Goal: Task Accomplishment & Management: Use online tool/utility

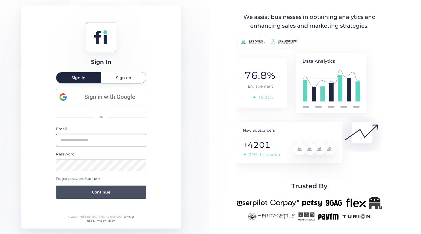
type input "**********"
click at [99, 191] on span "Continue" at bounding box center [101, 192] width 19 height 6
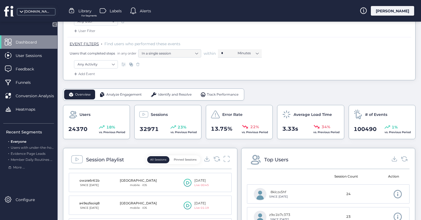
scroll to position [110, 0]
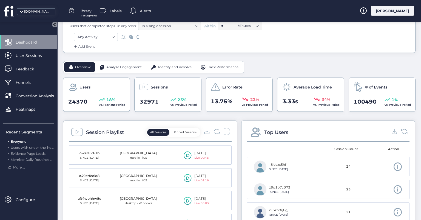
click at [179, 67] on span "Identify and Resolve" at bounding box center [174, 67] width 33 height 5
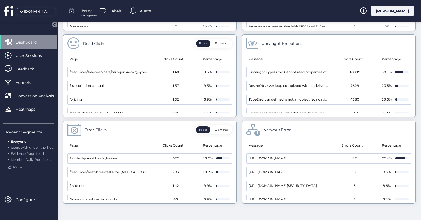
scroll to position [304, 0]
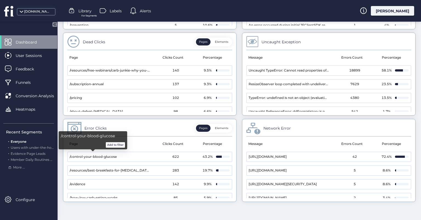
click at [116, 145] on button "Add to filter" at bounding box center [115, 144] width 19 height 5
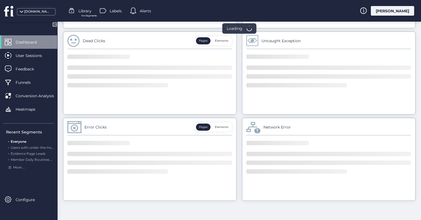
scroll to position [296, 0]
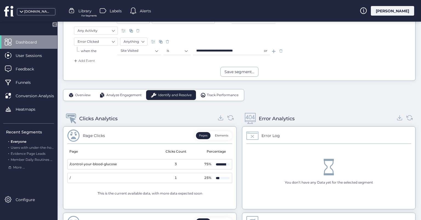
scroll to position [104, 0]
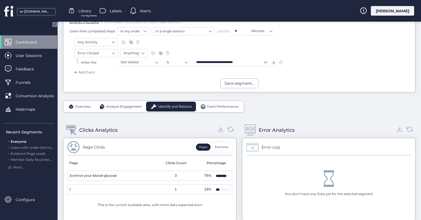
click at [79, 102] on div "Overview" at bounding box center [79, 107] width 31 height 10
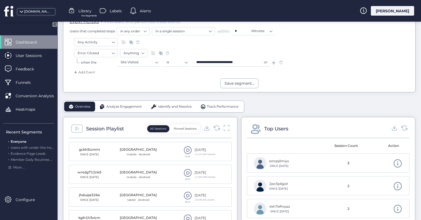
scroll to position [132, 0]
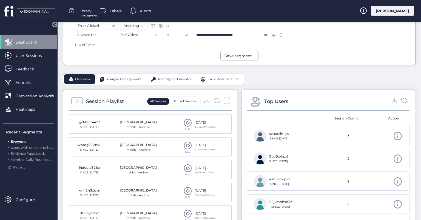
click at [187, 122] on span at bounding box center [187, 123] width 8 height 8
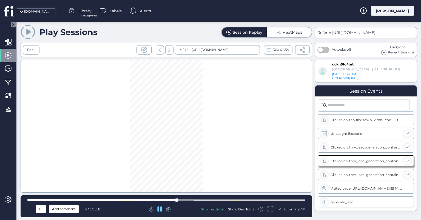
scroll to position [286, 0]
click at [245, 209] on div "Show Dev Tools" at bounding box center [241, 209] width 26 height 5
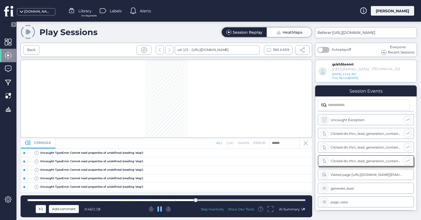
scroll to position [297, 0]
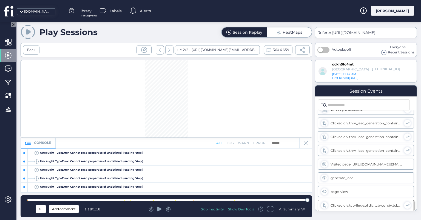
click at [307, 144] on icon at bounding box center [305, 143] width 4 height 4
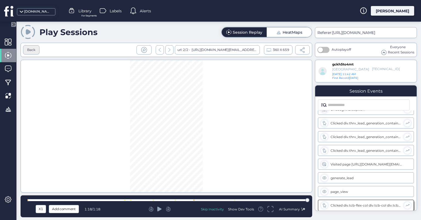
click at [33, 51] on div "Back" at bounding box center [31, 49] width 8 height 5
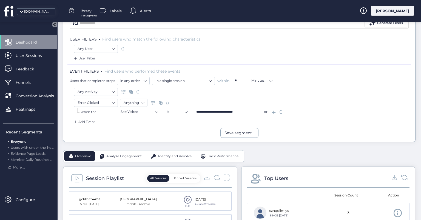
scroll to position [27, 0]
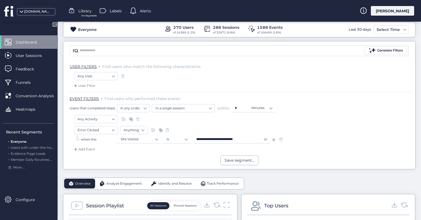
click at [280, 138] on span at bounding box center [280, 139] width 5 height 5
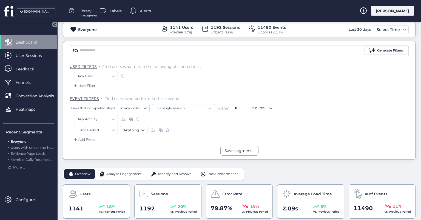
click at [169, 130] on span at bounding box center [167, 129] width 5 height 5
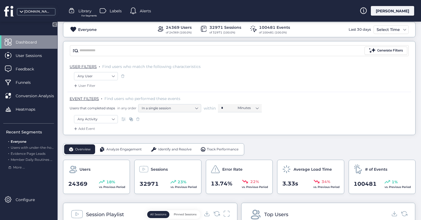
click at [223, 149] on span "Track Performance" at bounding box center [222, 149] width 31 height 5
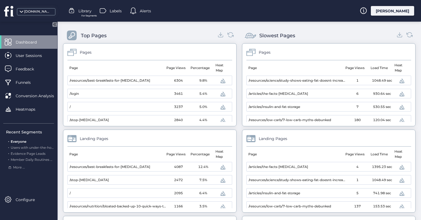
scroll to position [164, 0]
click at [219, 81] on span at bounding box center [222, 81] width 7 height 7
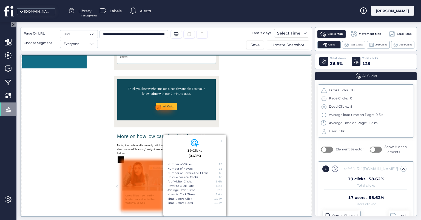
scroll to position [715, 0]
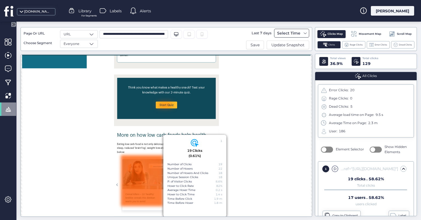
click at [282, 31] on div "Select Time" at bounding box center [288, 33] width 26 height 7
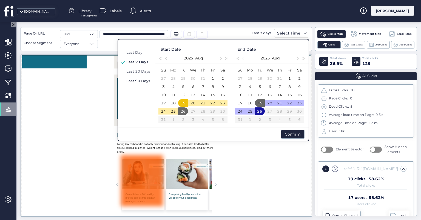
click at [139, 80] on span "Last 90 Days" at bounding box center [138, 81] width 24 height 4
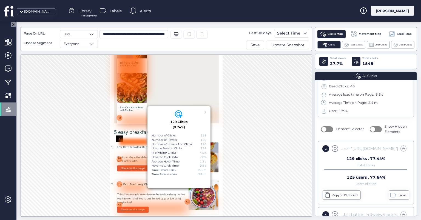
scroll to position [2057, 0]
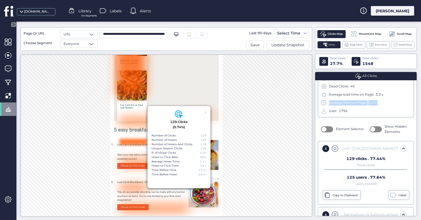
drag, startPoint x: 382, startPoint y: 100, endPoint x: 325, endPoint y: 104, distance: 56.5
click at [325, 104] on div "Average Time on Page: 2.4 m" at bounding box center [366, 103] width 90 height 6
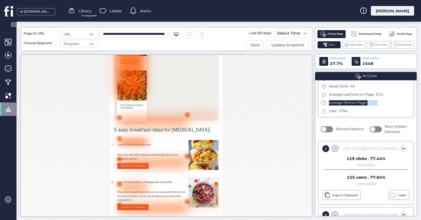
click at [385, 101] on div "Average Time on Page: 2.4 m" at bounding box center [366, 103] width 90 height 6
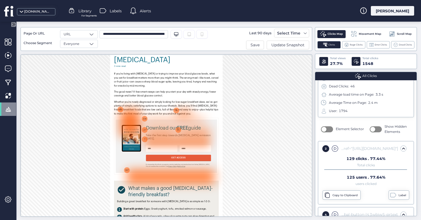
scroll to position [246, 0]
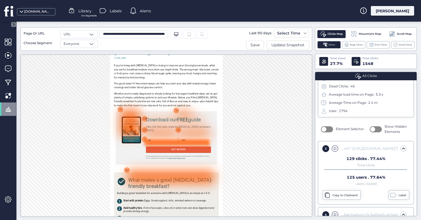
click at [246, 210] on div at bounding box center [304, 215] width 119 height 12
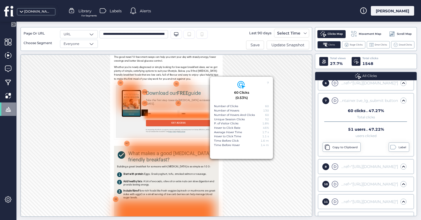
scroll to position [301, 0]
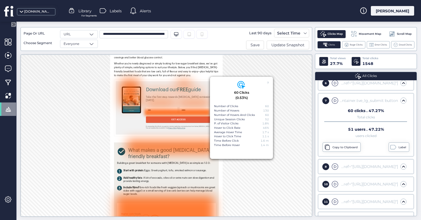
click at [267, 83] on div "7" at bounding box center [268, 83] width 2 height 4
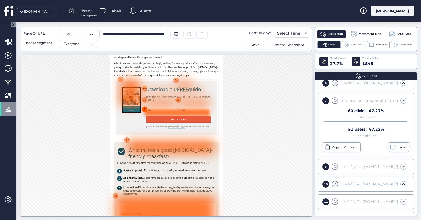
click at [245, 156] on div "7" at bounding box center [245, 154] width 12 height 12
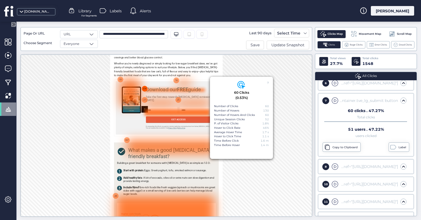
click at [242, 116] on div "134" at bounding box center [245, 117] width 12 height 12
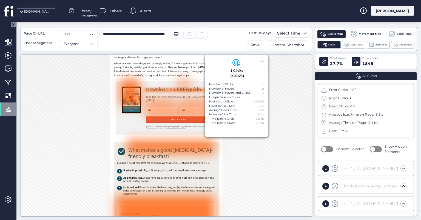
scroll to position [0, 0]
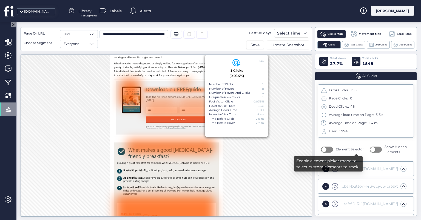
click at [327, 150] on button "button" at bounding box center [327, 149] width 12 height 6
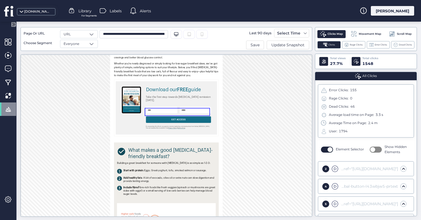
click at [248, 164] on div "GET ACCESS" at bounding box center [307, 171] width 119 height 15
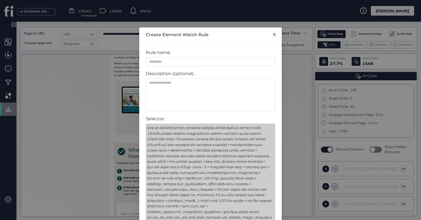
click at [273, 33] on icon "Close" at bounding box center [274, 34] width 4 height 4
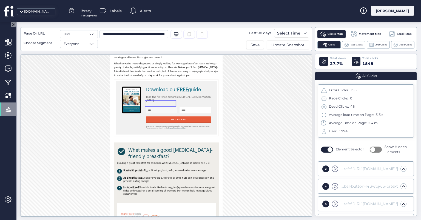
click at [260, 150] on input "text" at bounding box center [276, 156] width 57 height 12
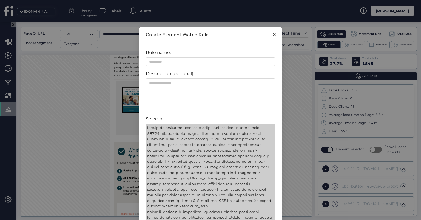
click at [272, 34] on icon "Close" at bounding box center [273, 34] width 3 height 3
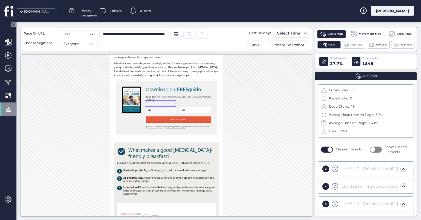
click at [274, 150] on input "text" at bounding box center [276, 156] width 57 height 12
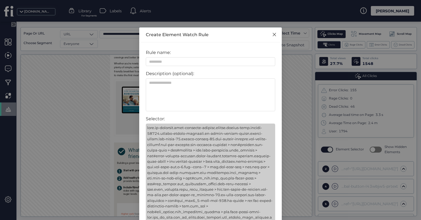
click at [276, 35] on span "Close" at bounding box center [274, 34] width 15 height 15
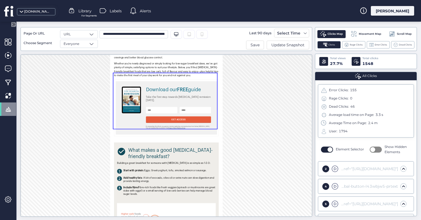
click at [192, 100] on div "Download our FREE guide Take the first step towards [MEDICAL_DATA] remission [D…" at bounding box center [284, 151] width 191 height 103
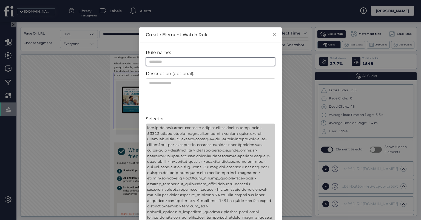
click at [254, 60] on input at bounding box center [210, 61] width 129 height 9
type input "*"
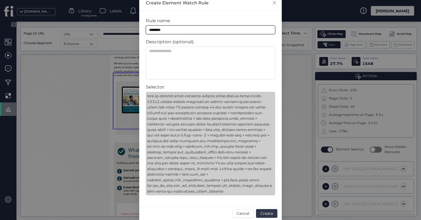
scroll to position [38, 0]
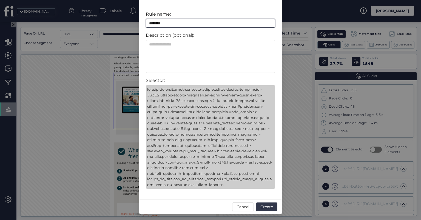
type input "********"
click at [263, 206] on span "Create" at bounding box center [266, 207] width 13 height 6
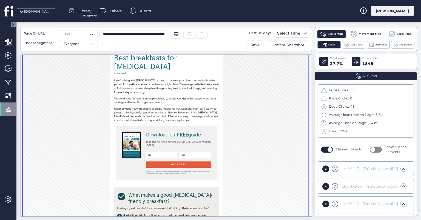
scroll to position [164, 0]
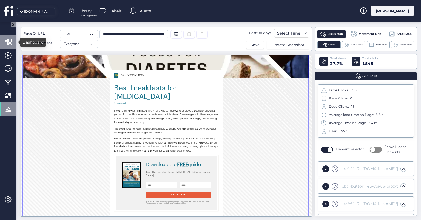
click at [6, 41] on span at bounding box center [8, 42] width 7 height 7
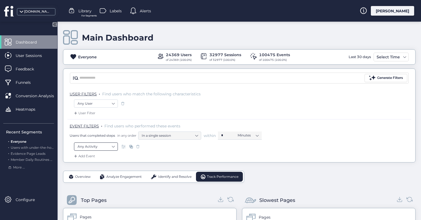
click at [102, 147] on nz-select-item "Any Activity" at bounding box center [95, 146] width 37 height 8
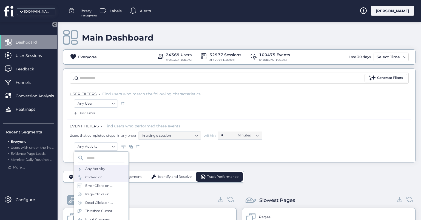
click at [99, 176] on div "Clicked on ..." at bounding box center [95, 177] width 21 height 5
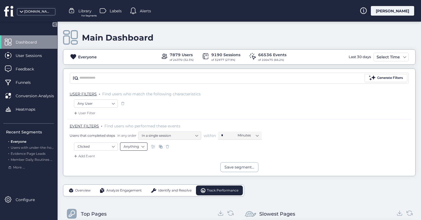
click at [141, 146] on nz-select-item "Anything" at bounding box center [133, 146] width 20 height 8
click at [134, 170] on div "Element" at bounding box center [133, 170] width 20 height 4
click at [186, 146] on input "text" at bounding box center [184, 146] width 68 height 8
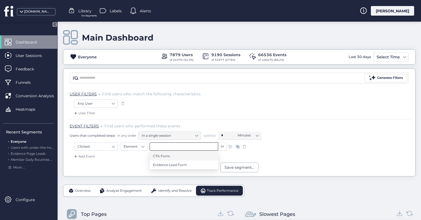
click at [162, 156] on span "CTA Form" at bounding box center [161, 156] width 17 height 6
type input "********"
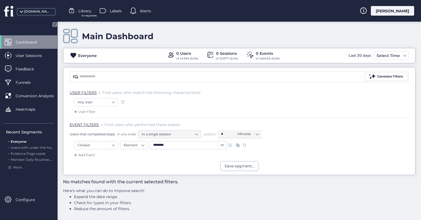
scroll to position [2, 0]
click at [390, 55] on div "Select Time" at bounding box center [388, 55] width 26 height 7
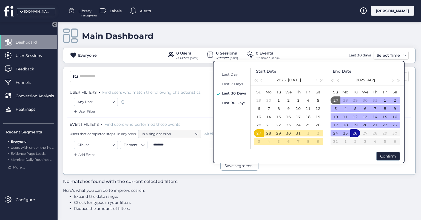
click at [232, 102] on span "Last 90 Days" at bounding box center [234, 102] width 24 height 4
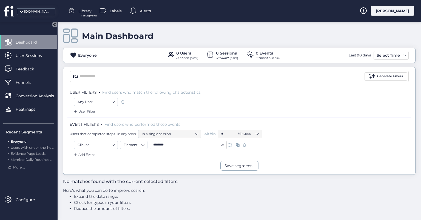
click at [402, 5] on div "[DOMAIN_NAME] Library For Segments Labels Alerts [PERSON_NAME]" at bounding box center [210, 11] width 421 height 22
click at [402, 10] on div "[PERSON_NAME]" at bounding box center [391, 11] width 43 height 10
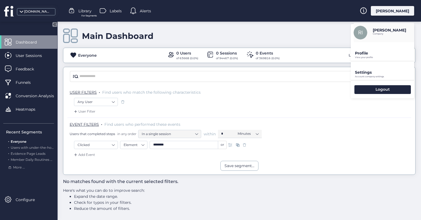
click at [364, 59] on p "Account company settings" at bounding box center [384, 57] width 59 height 2
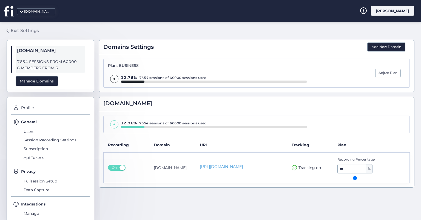
click at [28, 31] on div "Exit Settings" at bounding box center [25, 30] width 28 height 7
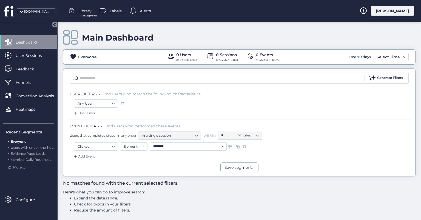
scroll to position [2, 0]
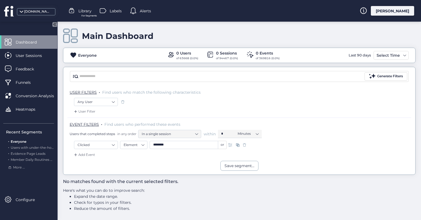
click at [244, 144] on span at bounding box center [244, 144] width 5 height 5
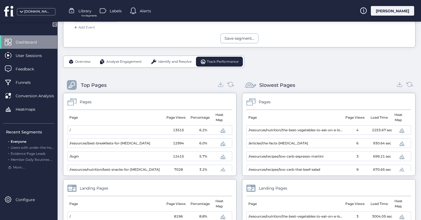
scroll to position [139, 0]
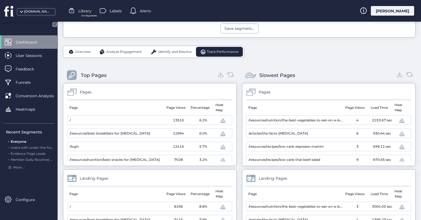
click at [219, 133] on span at bounding box center [222, 133] width 7 height 7
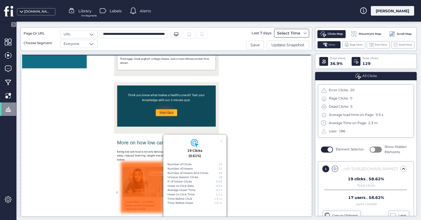
click at [303, 33] on span at bounding box center [305, 33] width 4 height 4
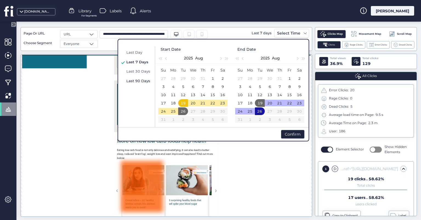
click at [132, 79] on span "Last 90 Days" at bounding box center [138, 81] width 24 height 4
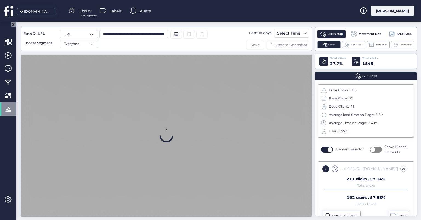
click at [251, 46] on span "Save" at bounding box center [254, 45] width 9 height 6
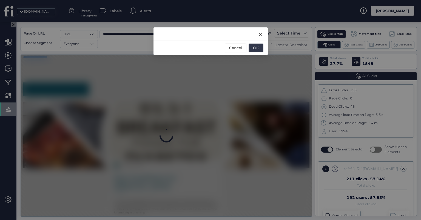
scroll to position [0, 0]
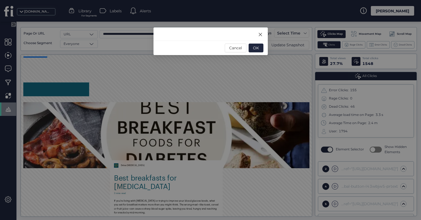
click at [260, 34] on icon "Close" at bounding box center [259, 34] width 3 height 3
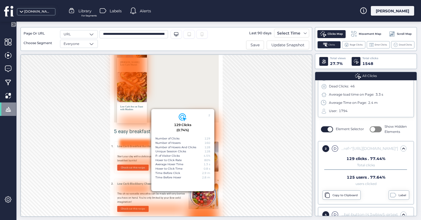
scroll to position [2055, 0]
click at [255, 46] on span "Save" at bounding box center [254, 45] width 9 height 6
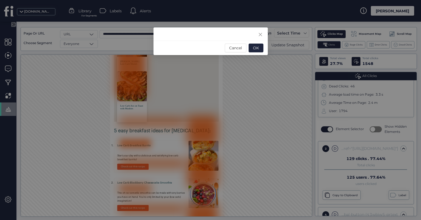
click at [228, 38] on div at bounding box center [210, 33] width 114 height 13
click at [257, 50] on span "OK" at bounding box center [256, 48] width 6 height 6
click at [254, 48] on span "OK" at bounding box center [256, 48] width 6 height 6
click at [259, 34] on icon "Close" at bounding box center [260, 34] width 4 height 4
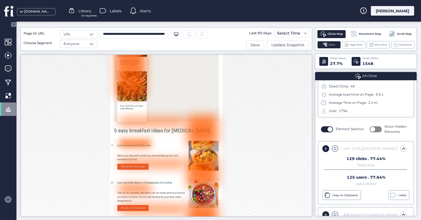
click at [231, 44] on div "**********" at bounding box center [166, 39] width 285 height 21
click at [256, 44] on span "Save" at bounding box center [254, 45] width 9 height 6
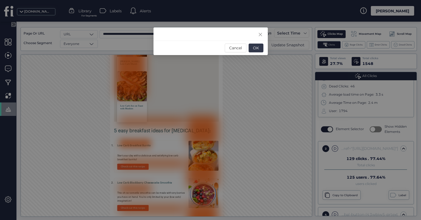
click at [255, 50] on span "OK" at bounding box center [256, 48] width 6 height 6
click at [254, 51] on span "OK" at bounding box center [256, 48] width 6 height 6
click at [259, 35] on icon "Close" at bounding box center [260, 34] width 4 height 4
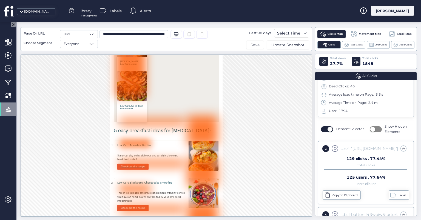
click at [256, 43] on span "Save" at bounding box center [254, 45] width 9 height 6
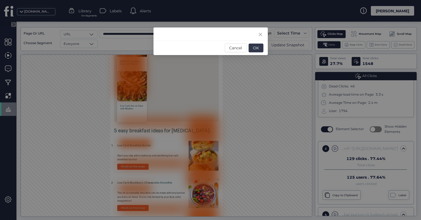
click at [255, 50] on span "OK" at bounding box center [256, 48] width 6 height 6
click at [259, 33] on icon "Close" at bounding box center [260, 34] width 4 height 4
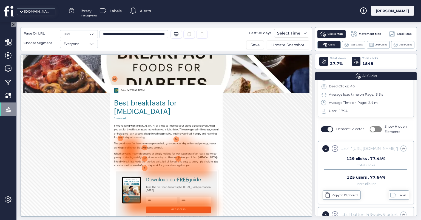
scroll to position [219, 0]
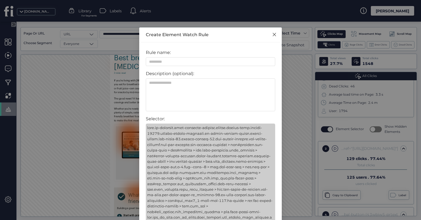
click at [272, 34] on icon "Close" at bounding box center [273, 34] width 3 height 3
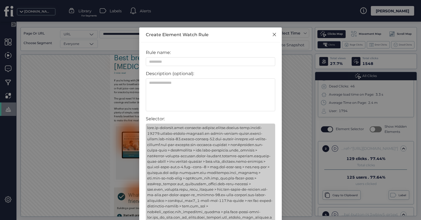
click at [272, 35] on icon "Close" at bounding box center [274, 34] width 4 height 4
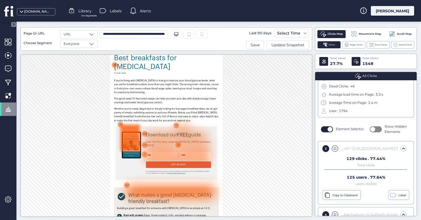
drag, startPoint x: 270, startPoint y: 237, endPoint x: 226, endPoint y: 227, distance: 44.9
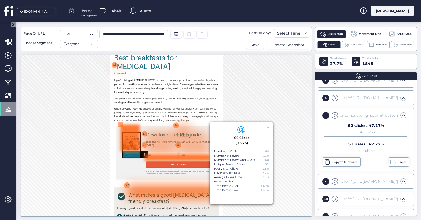
scroll to position [138, 0]
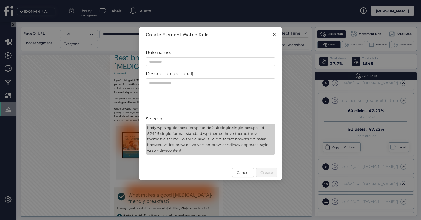
click at [275, 34] on icon "Close" at bounding box center [274, 34] width 4 height 4
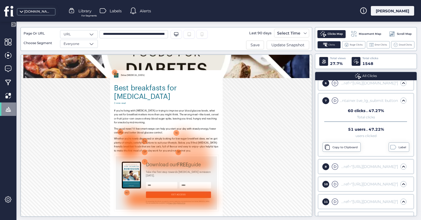
scroll to position [219, 0]
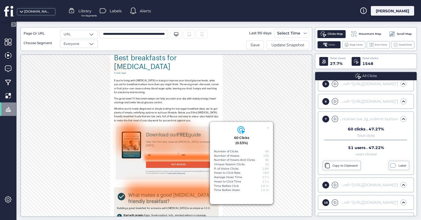
scroll to position [111, 0]
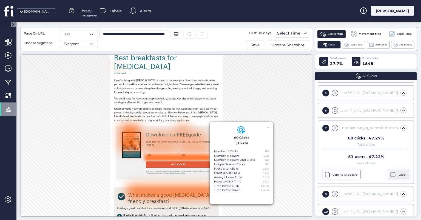
click at [399, 174] on div "Label" at bounding box center [402, 175] width 9 height 4
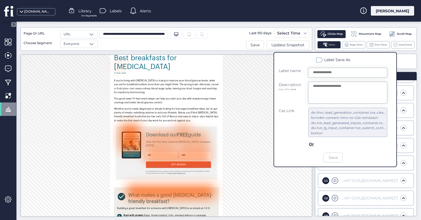
click at [361, 74] on input "text" at bounding box center [347, 73] width 79 height 10
type input "**********"
click at [334, 160] on button "Save" at bounding box center [332, 158] width 19 height 10
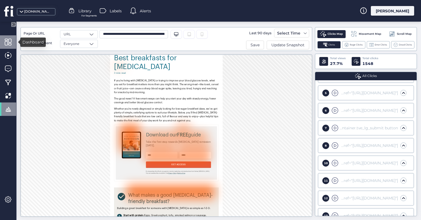
click at [9, 42] on span at bounding box center [8, 42] width 7 height 7
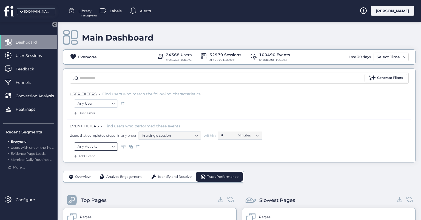
click at [102, 146] on nz-select-item "Any Activity" at bounding box center [95, 146] width 37 height 8
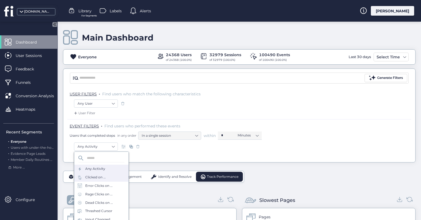
click at [99, 177] on div "Clicked on ..." at bounding box center [95, 177] width 21 height 5
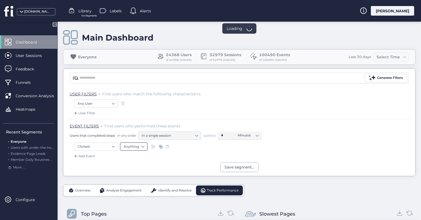
click at [143, 148] on nz-select-item "Anything" at bounding box center [133, 146] width 20 height 8
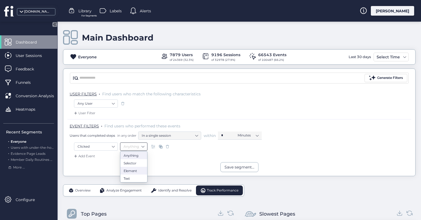
click at [131, 171] on div "Element" at bounding box center [133, 170] width 20 height 4
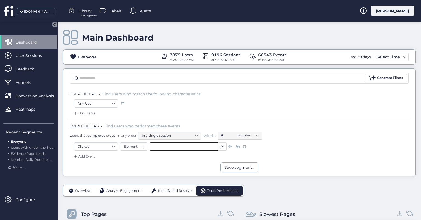
click at [198, 148] on input "text" at bounding box center [184, 146] width 68 height 8
click at [175, 173] on span "Get Access CTA Button" at bounding box center [172, 174] width 38 height 6
type input "**********"
click at [82, 192] on span "Overview" at bounding box center [83, 190] width 16 height 5
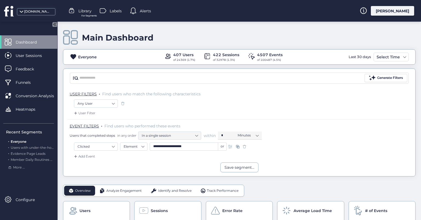
click at [244, 146] on span at bounding box center [244, 146] width 5 height 5
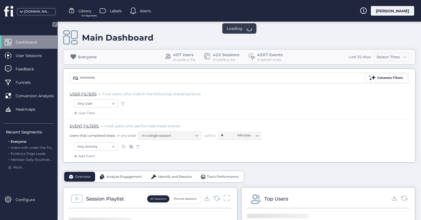
click at [295, 102] on div "Any User" at bounding box center [239, 103] width 330 height 9
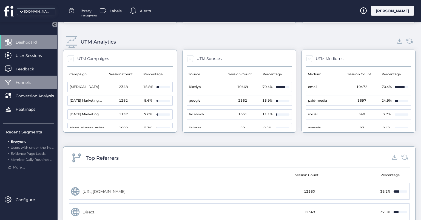
click at [21, 82] on span "Funnels" at bounding box center [27, 82] width 23 height 6
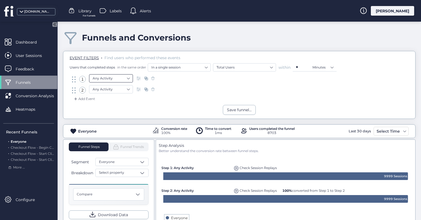
click at [124, 80] on nz-select-item "Any Activity" at bounding box center [111, 78] width 37 height 8
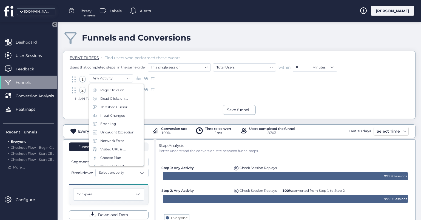
scroll to position [27, 0]
click at [117, 157] on div "Visited URL is ..." at bounding box center [112, 158] width 25 height 5
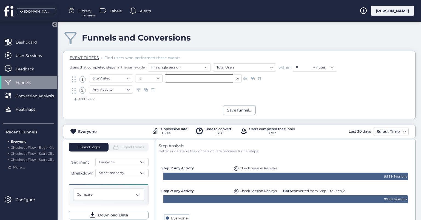
click at [183, 78] on input "text" at bounding box center [199, 78] width 68 height 8
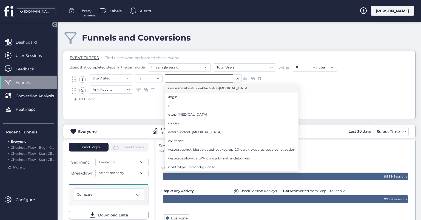
click at [227, 91] on span "/resources/best-breakfasts-for-[MEDICAL_DATA]" at bounding box center [208, 88] width 81 height 6
type input "**********"
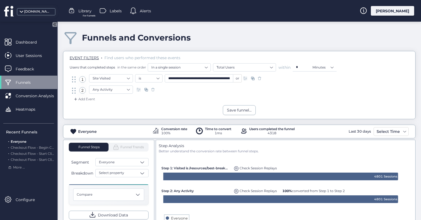
click at [245, 79] on span at bounding box center [245, 78] width 5 height 5
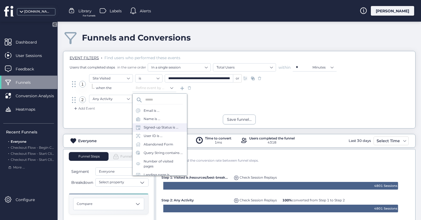
click at [166, 127] on div "Signed-up Status is ..." at bounding box center [160, 127] width 35 height 5
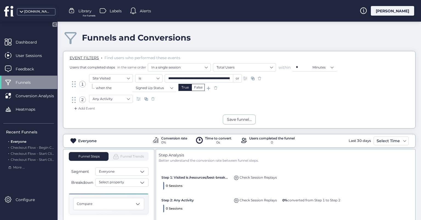
click at [198, 88] on div "False" at bounding box center [197, 87] width 13 height 7
click at [126, 99] on nz-select-item "Any Activity" at bounding box center [111, 99] width 37 height 8
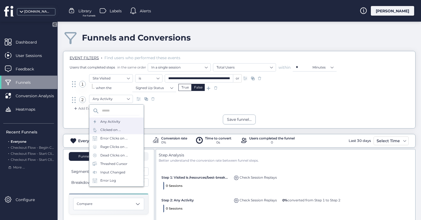
click at [121, 129] on div "Clicked on ..." at bounding box center [116, 130] width 54 height 8
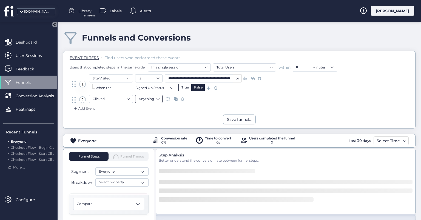
click at [157, 99] on nz-select-item "Anything" at bounding box center [149, 99] width 20 height 8
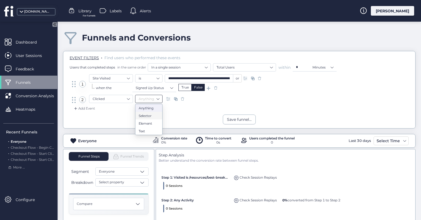
click at [168, 111] on div "Add Event" at bounding box center [238, 110] width 343 height 9
click at [157, 102] on nz-select-item "Anything" at bounding box center [149, 99] width 20 height 8
click at [152, 123] on div "Element" at bounding box center [149, 123] width 20 height 4
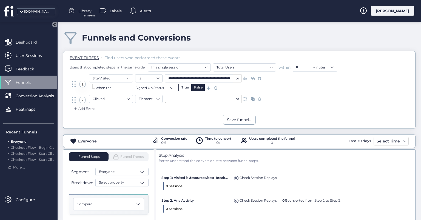
click at [215, 99] on input "text" at bounding box center [199, 99] width 68 height 8
click at [198, 127] on span "Get Access CTA Button" at bounding box center [187, 126] width 38 height 6
type input "**********"
click at [223, 80] on input "**********" at bounding box center [199, 78] width 68 height 8
click at [197, 88] on span "/stop-[MEDICAL_DATA]" at bounding box center [187, 88] width 39 height 6
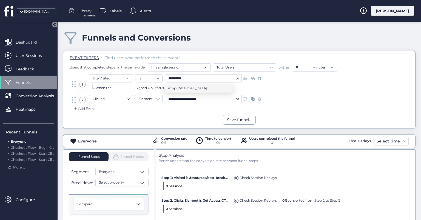
type input "**********"
click at [260, 99] on span at bounding box center [259, 98] width 5 height 5
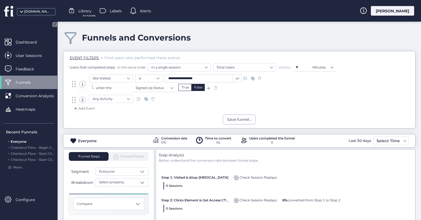
click at [217, 88] on span at bounding box center [215, 87] width 5 height 5
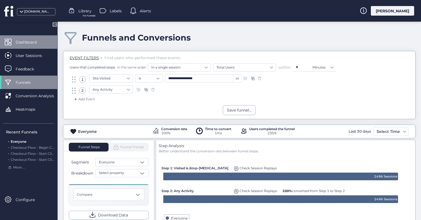
click at [39, 40] on span "Dashboard" at bounding box center [30, 42] width 29 height 6
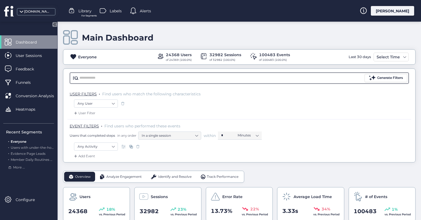
click at [106, 74] on input "text" at bounding box center [221, 78] width 284 height 8
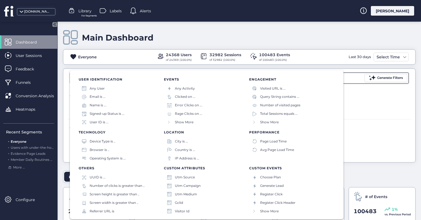
scroll to position [27, 0]
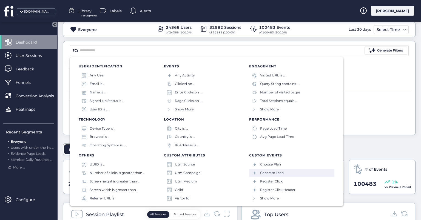
click at [273, 174] on div "Generate Lead" at bounding box center [272, 172] width 24 height 5
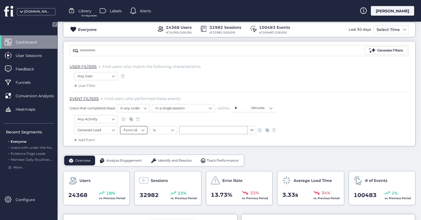
click at [142, 130] on nz-select-item "Form Id" at bounding box center [133, 130] width 20 height 8
click at [143, 138] on div "Form Id" at bounding box center [137, 139] width 28 height 4
click at [199, 126] on input "text" at bounding box center [213, 130] width 68 height 8
click at [163, 128] on nz-select-item "is" at bounding box center [163, 130] width 20 height 8
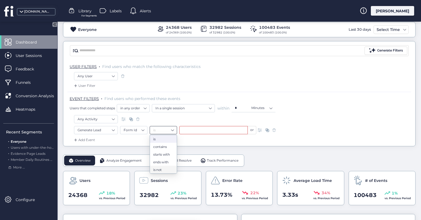
drag, startPoint x: 163, startPoint y: 169, endPoint x: 172, endPoint y: 145, distance: 25.8
click at [163, 169] on div "is not" at bounding box center [163, 169] width 20 height 4
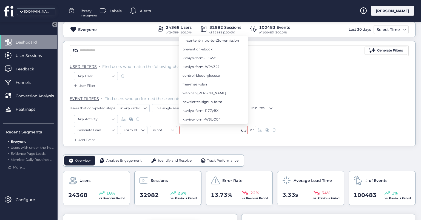
click at [199, 130] on input "text" at bounding box center [213, 130] width 68 height 8
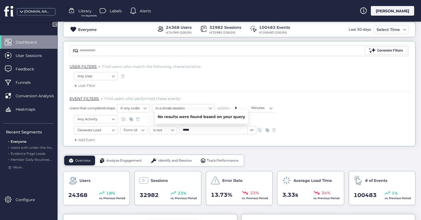
type input "*****"
click at [226, 140] on div "Add Event" at bounding box center [238, 141] width 343 height 9
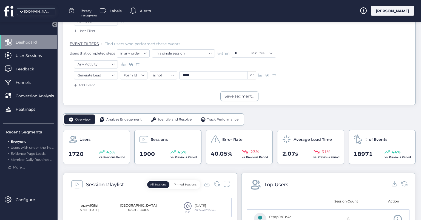
scroll to position [55, 0]
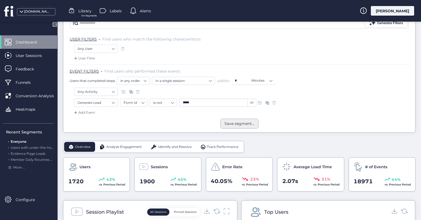
click at [245, 124] on div "Save segment..." at bounding box center [239, 123] width 30 height 6
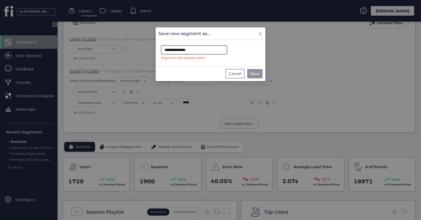
click at [205, 50] on input "**********" at bounding box center [194, 49] width 66 height 9
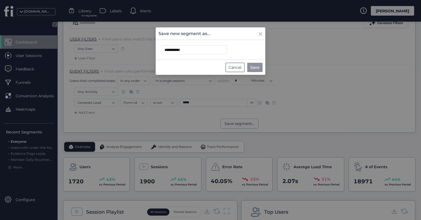
click at [257, 66] on span "Save" at bounding box center [254, 67] width 9 height 6
type input "**********"
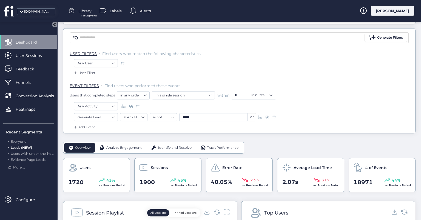
scroll to position [1, 0]
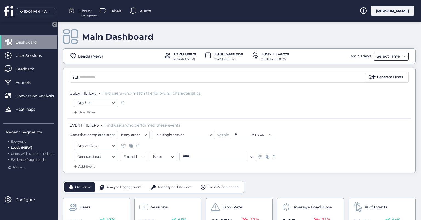
click at [387, 58] on div "Select Time" at bounding box center [388, 56] width 26 height 7
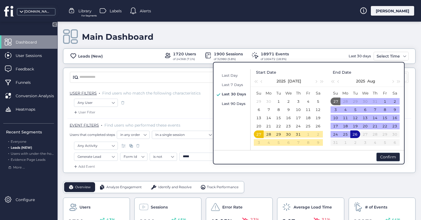
click at [236, 102] on span "Last 90 Days" at bounding box center [234, 103] width 24 height 4
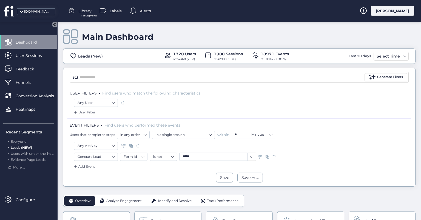
scroll to position [28, 0]
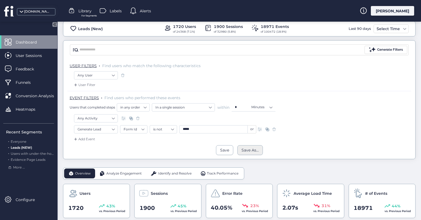
click at [249, 149] on div "Save As..." at bounding box center [249, 150] width 17 height 6
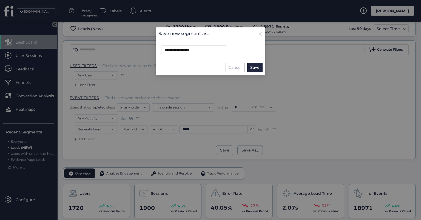
click at [231, 67] on div "Cancel" at bounding box center [234, 67] width 19 height 9
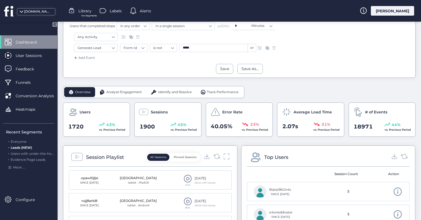
scroll to position [164, 0]
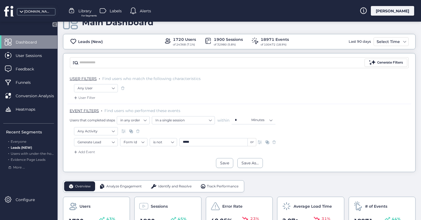
scroll to position [27, 0]
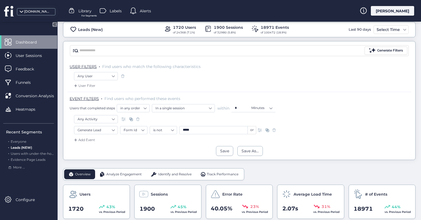
click at [389, 28] on div "Select Time" at bounding box center [388, 29] width 26 height 7
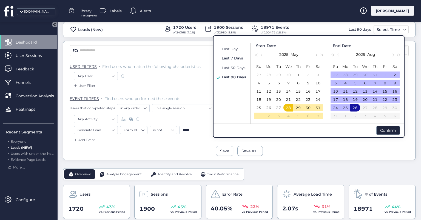
click at [229, 57] on span "Last 7 Days" at bounding box center [232, 58] width 21 height 4
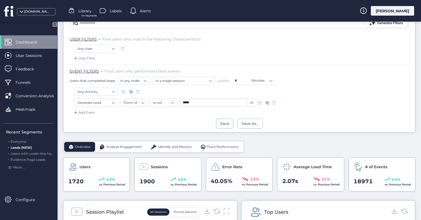
scroll to position [27, 0]
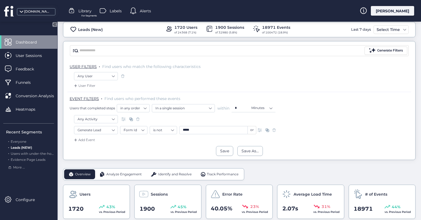
click at [327, 132] on div "Generate Lead Form Id is not ***** or" at bounding box center [239, 131] width 330 height 10
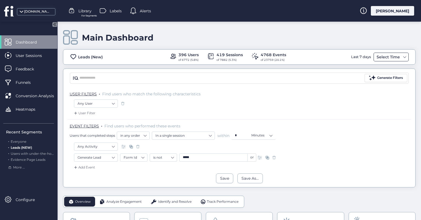
click at [375, 56] on div "Select Time" at bounding box center [388, 57] width 26 height 7
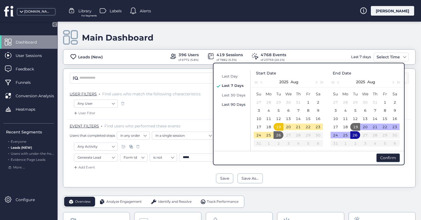
click at [235, 103] on span "Last 90 Days" at bounding box center [234, 104] width 24 height 4
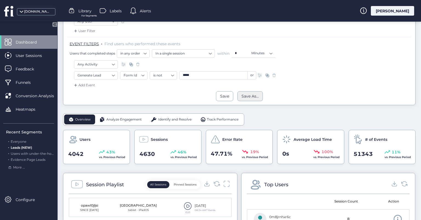
click at [255, 95] on div "Save As..." at bounding box center [249, 96] width 17 height 6
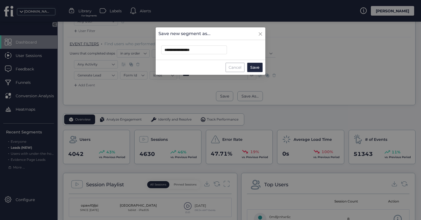
click at [230, 68] on div "Cancel" at bounding box center [234, 67] width 19 height 9
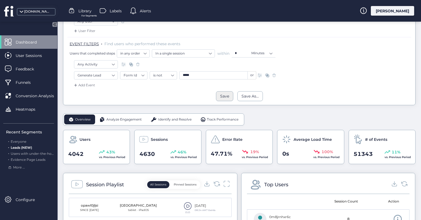
click at [221, 97] on div "Save" at bounding box center [224, 96] width 9 height 6
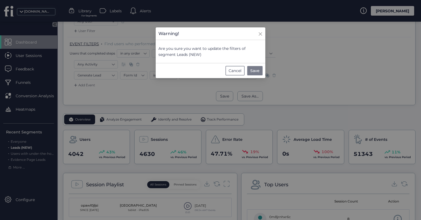
click at [256, 71] on span "Save" at bounding box center [254, 71] width 9 height 6
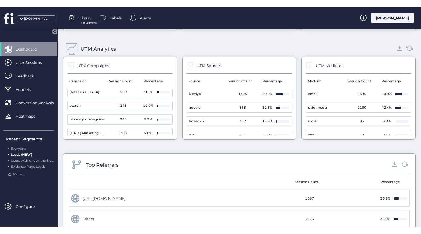
scroll to position [0, 0]
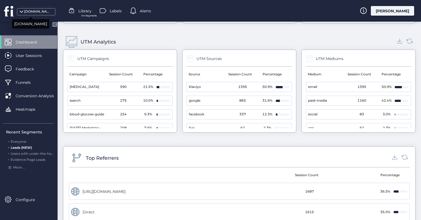
click at [26, 12] on div "[DOMAIN_NAME]" at bounding box center [37, 11] width 27 height 5
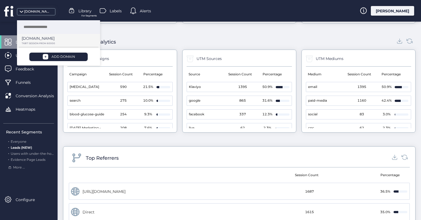
click at [46, 39] on p "[DOMAIN_NAME]" at bounding box center [38, 38] width 33 height 6
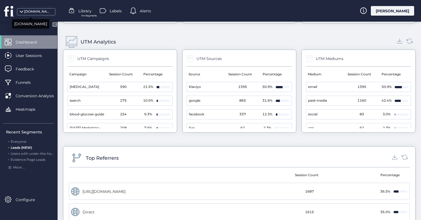
click at [42, 14] on div "[DOMAIN_NAME]" at bounding box center [37, 11] width 27 height 5
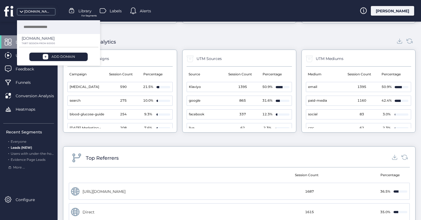
click at [198, 34] on div "UTM Analytics" at bounding box center [239, 41] width 352 height 15
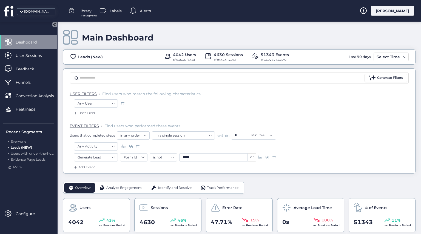
click at [347, 35] on div "Main Dashboard" at bounding box center [239, 38] width 352 height 16
